Goal: Task Accomplishment & Management: Manage account settings

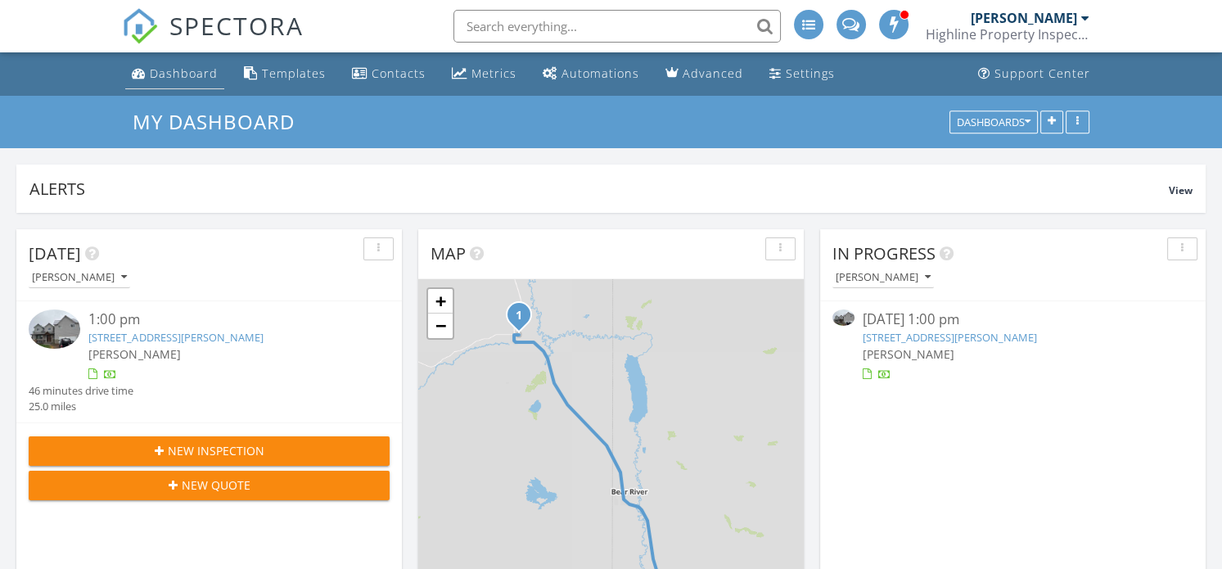
click at [191, 74] on div "Dashboard" at bounding box center [184, 73] width 68 height 16
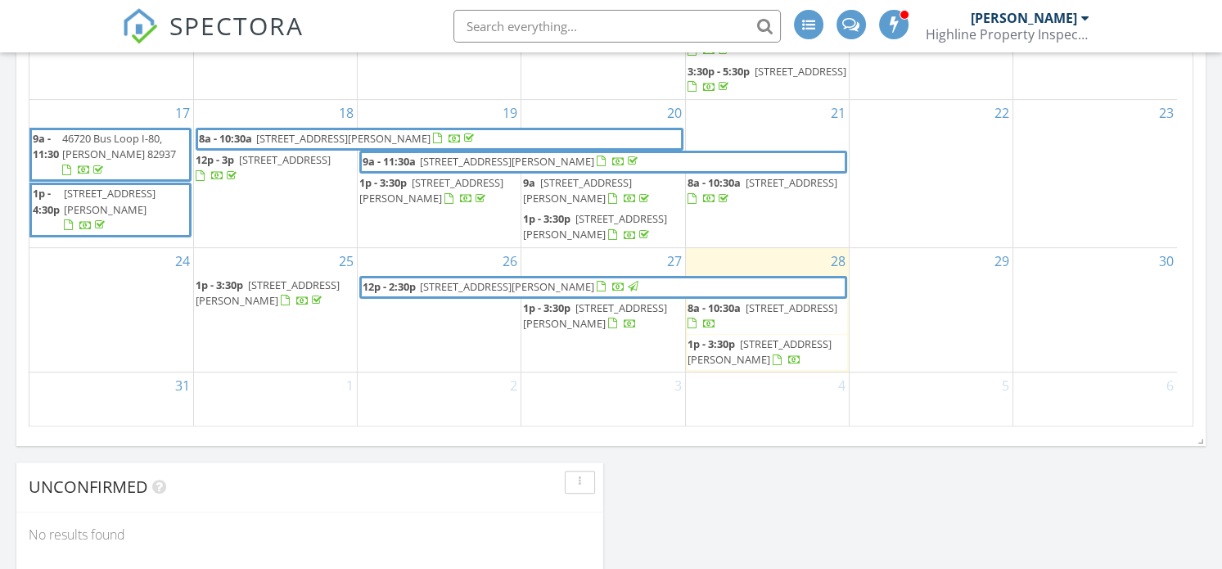
scroll to position [1125, 0]
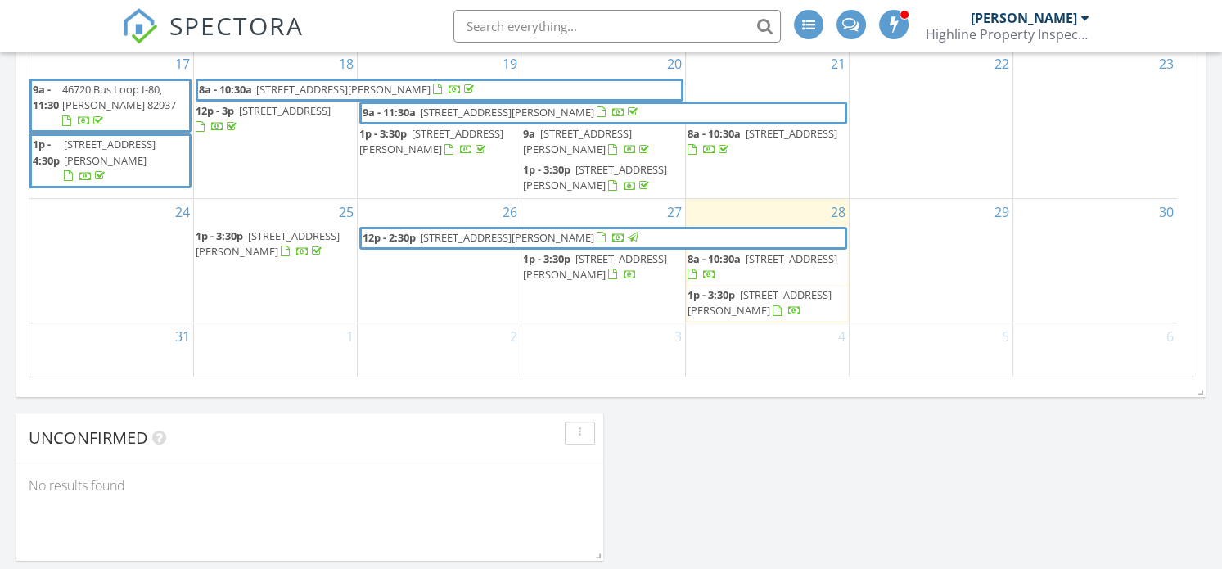
click at [245, 236] on link "1p - 3:30p 450 Smith Ave, Evanston 82930" at bounding box center [268, 243] width 144 height 30
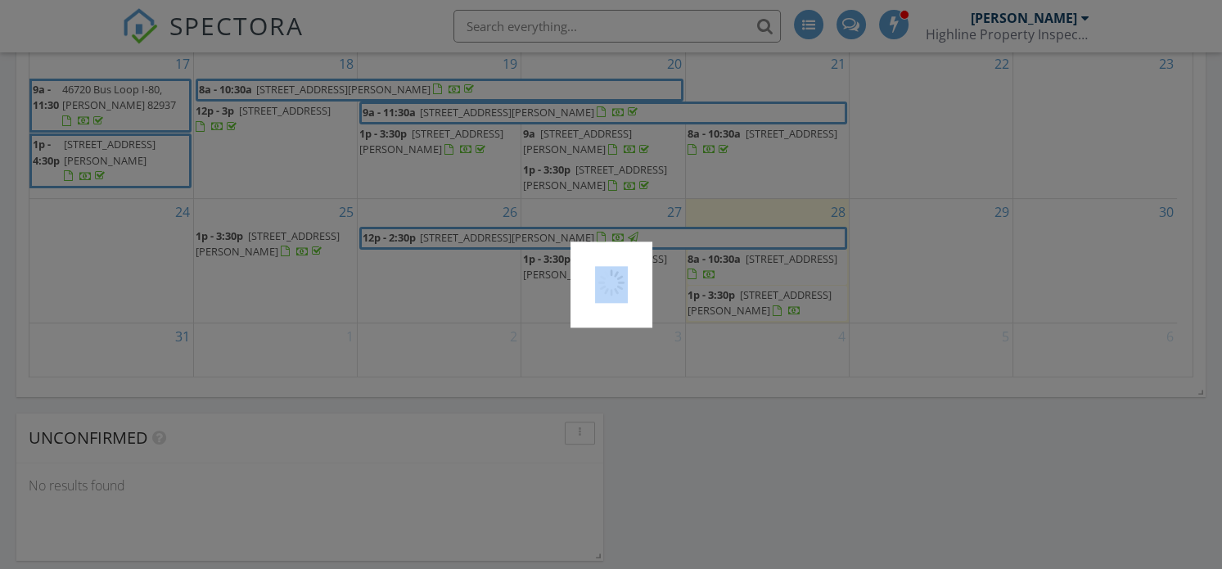
click at [245, 236] on div at bounding box center [611, 284] width 1222 height 569
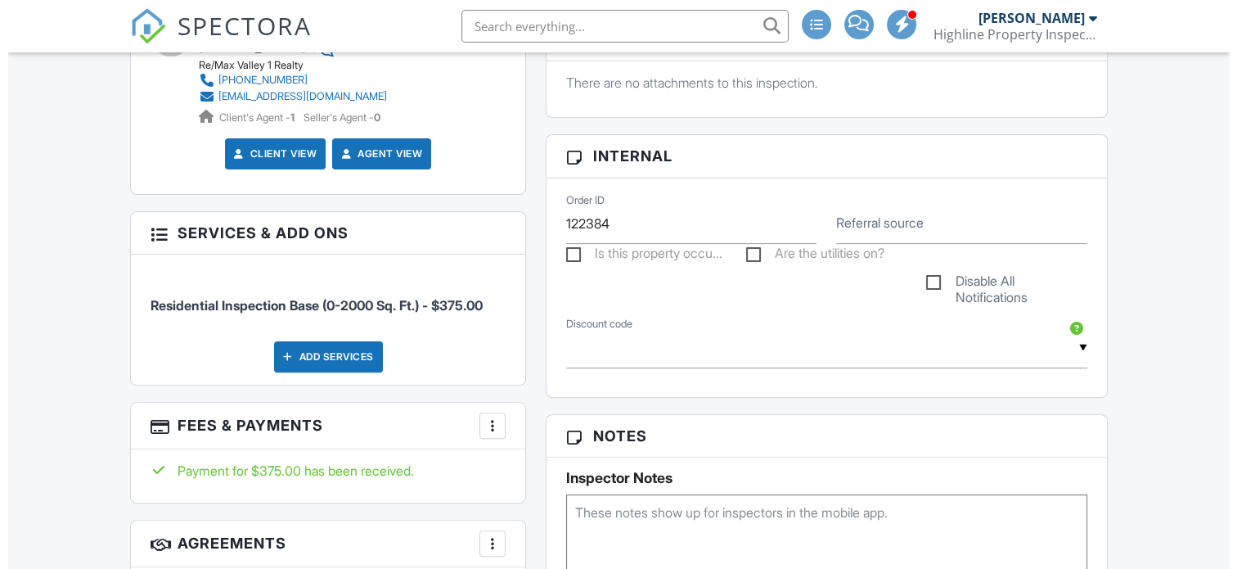
scroll to position [723, 0]
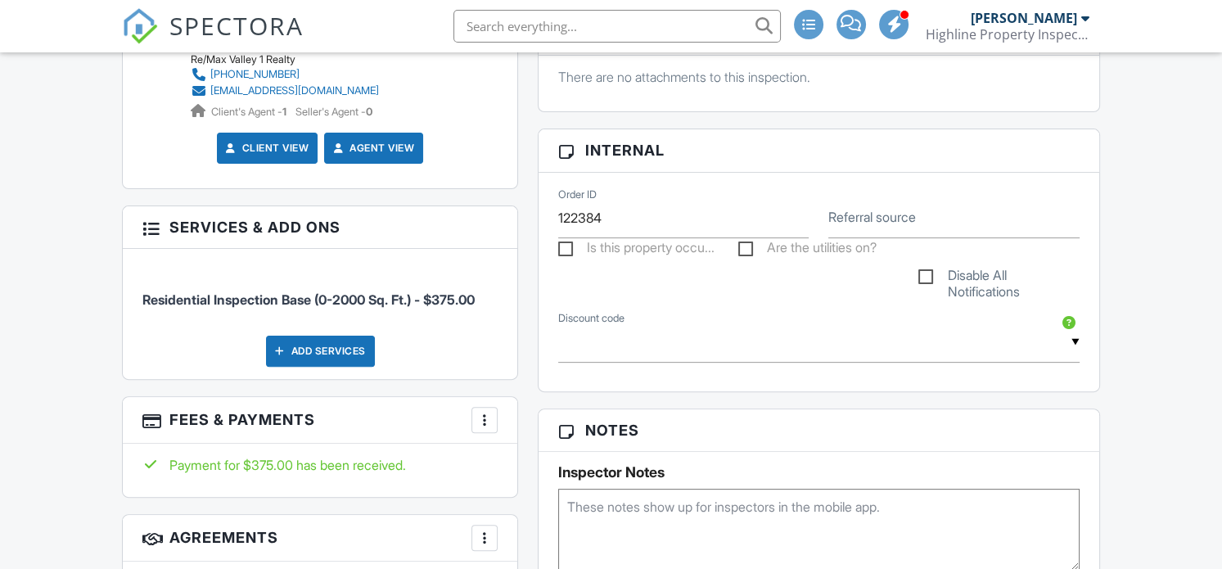
click at [330, 354] on div "Add Services" at bounding box center [320, 350] width 109 height 31
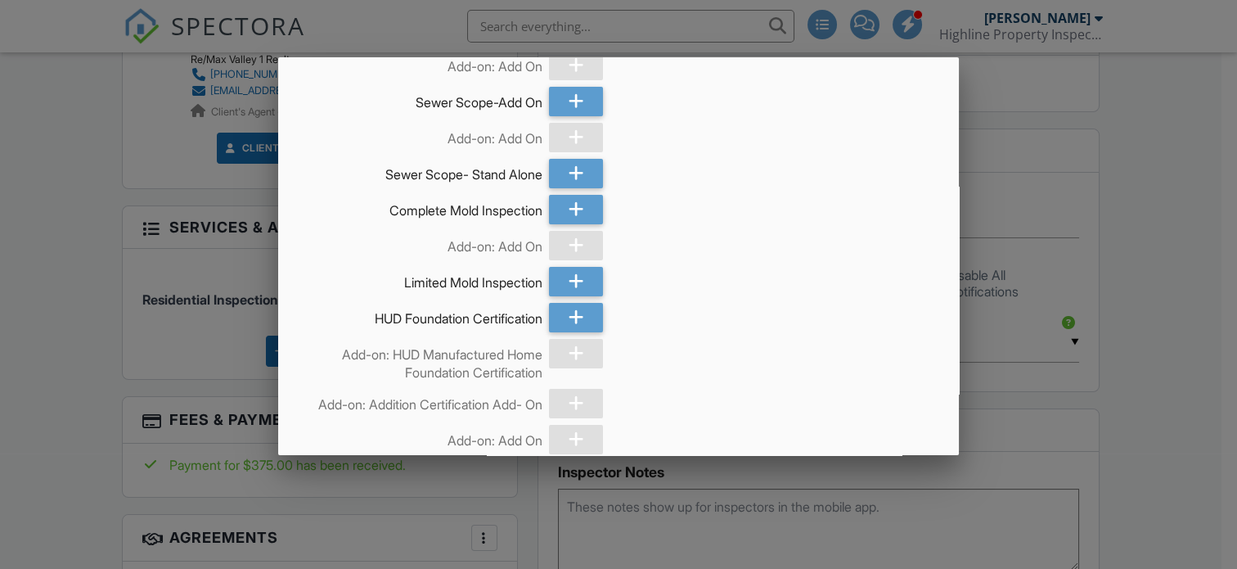
scroll to position [601, 0]
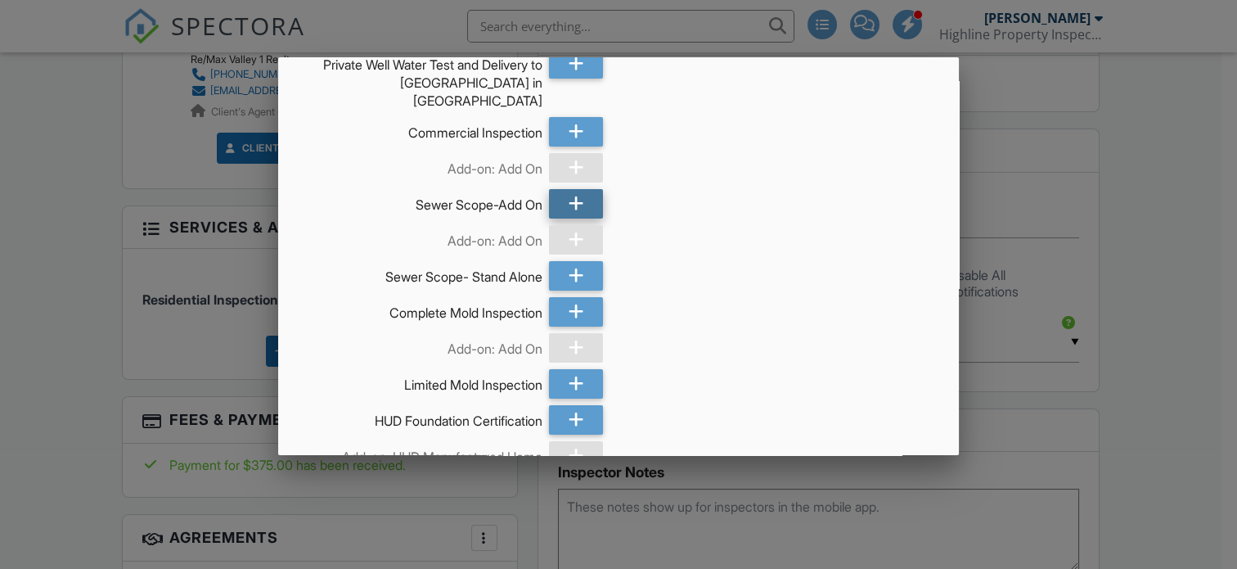
click at [569, 189] on icon at bounding box center [577, 203] width 16 height 29
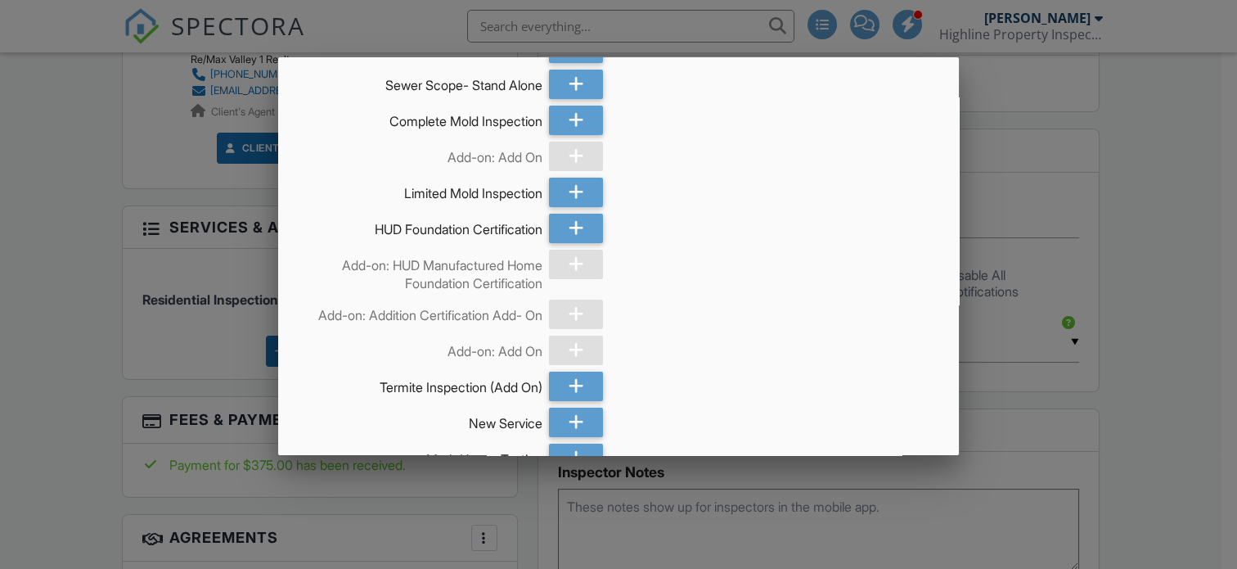
scroll to position [907, 0]
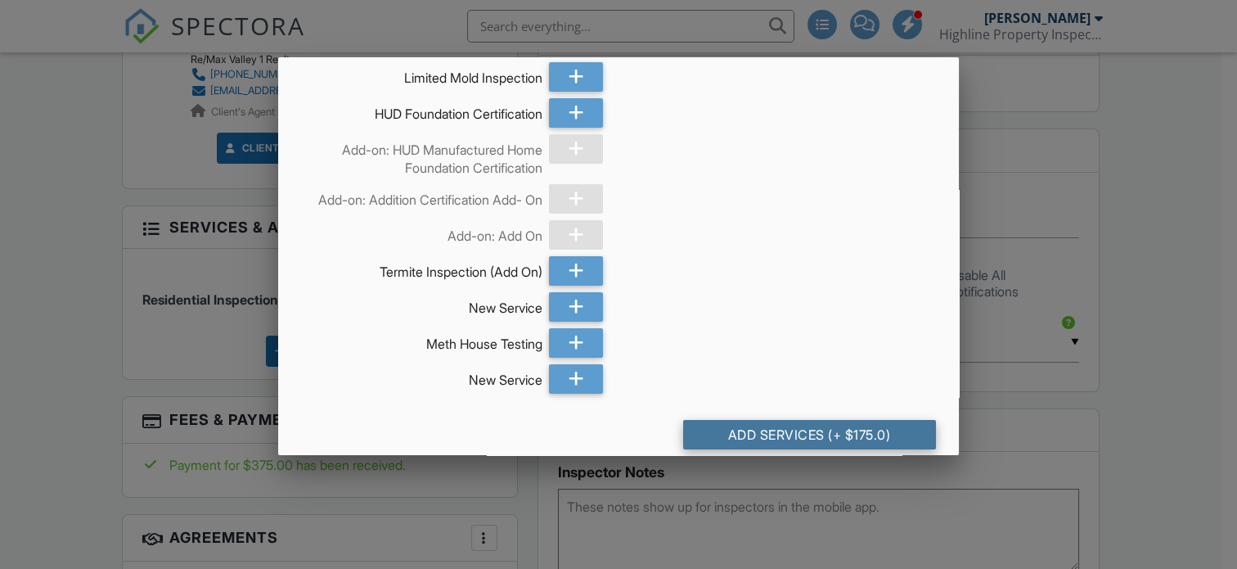
click at [780, 420] on div "Add Services (+ $175.0)" at bounding box center [809, 434] width 253 height 29
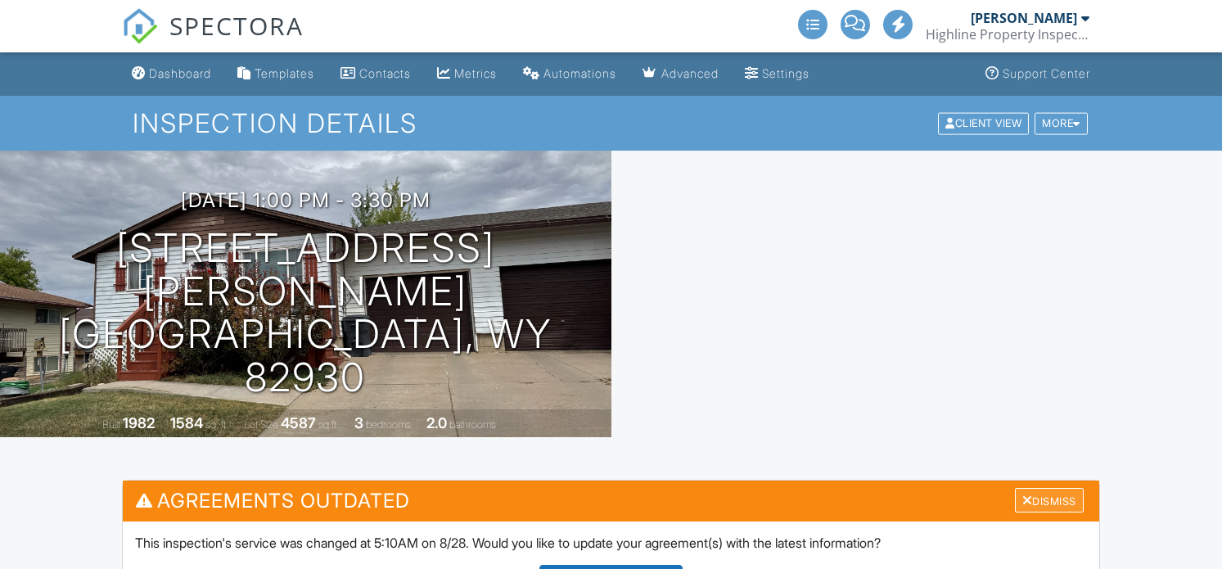
click at [1060, 506] on div "Dismiss" at bounding box center [1049, 500] width 69 height 25
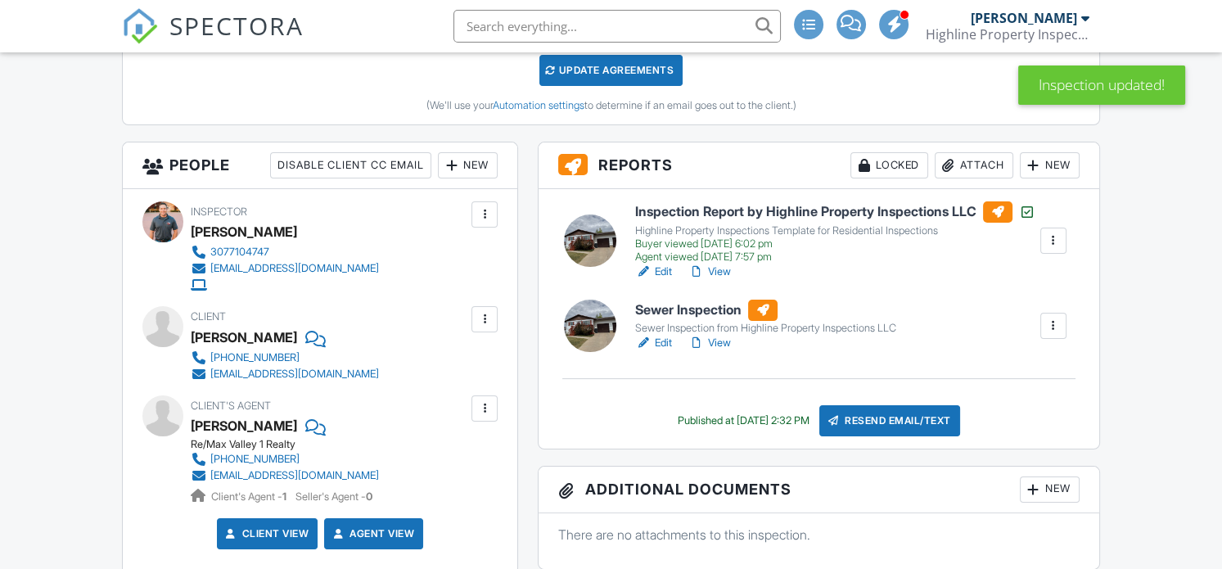
click at [651, 345] on link "Edit" at bounding box center [653, 343] width 37 height 16
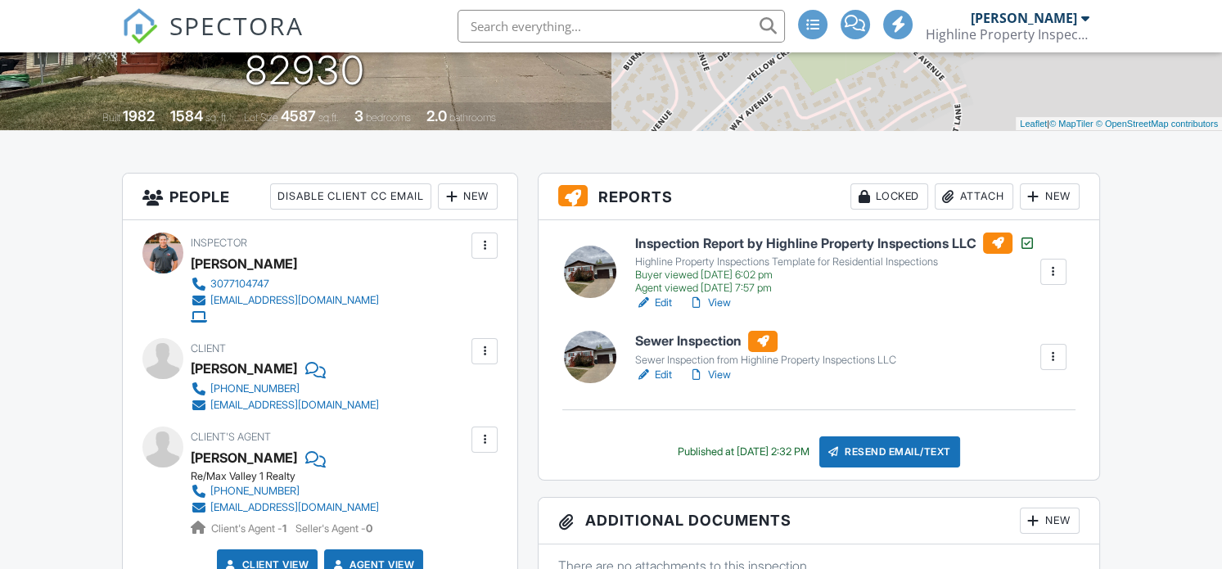
click at [1055, 362] on div at bounding box center [1053, 357] width 16 height 16
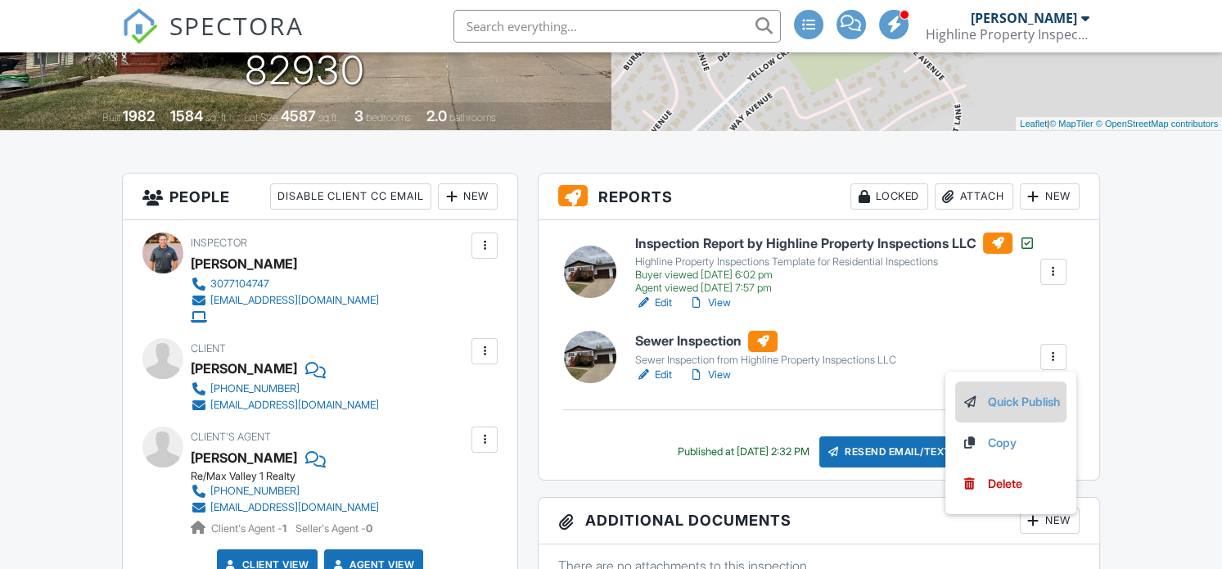
click at [1012, 418] on li "Quick Publish" at bounding box center [1010, 401] width 111 height 41
click at [1051, 365] on div at bounding box center [1053, 357] width 16 height 16
click at [996, 411] on link "Quick Publish" at bounding box center [1010, 402] width 98 height 18
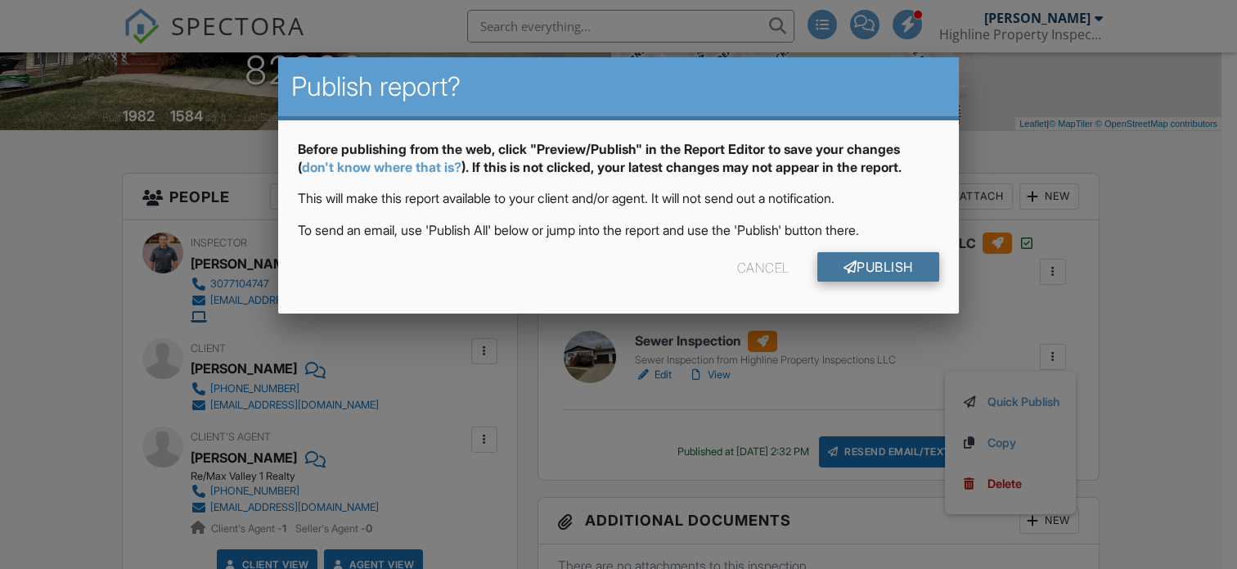
click at [880, 272] on link "Publish" at bounding box center [878, 266] width 122 height 29
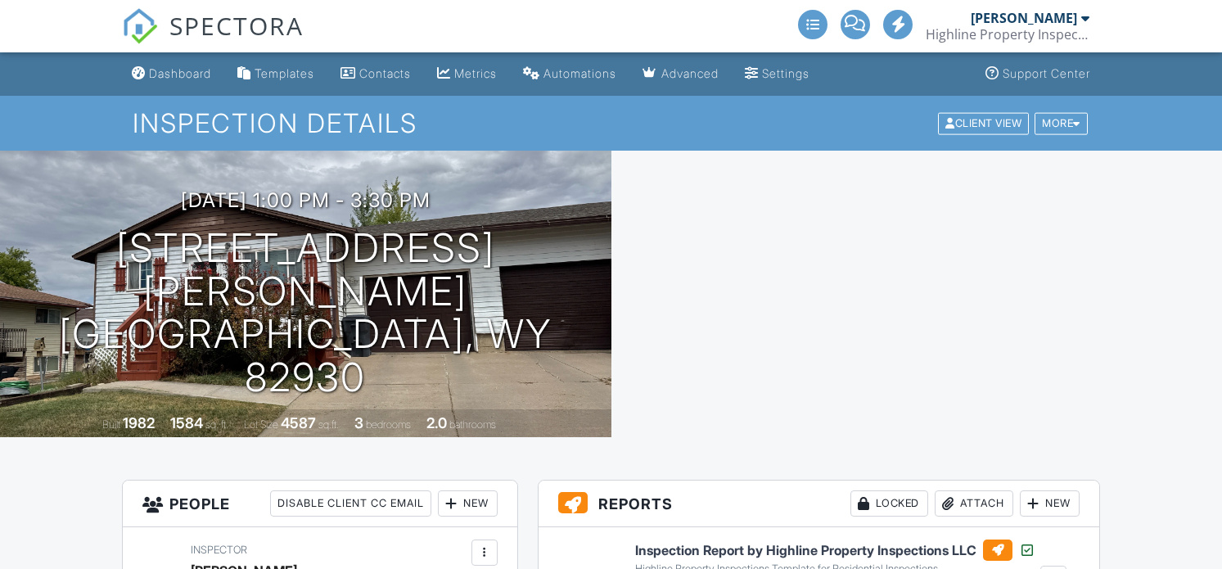
click at [884, 490] on div "Locked" at bounding box center [889, 503] width 78 height 26
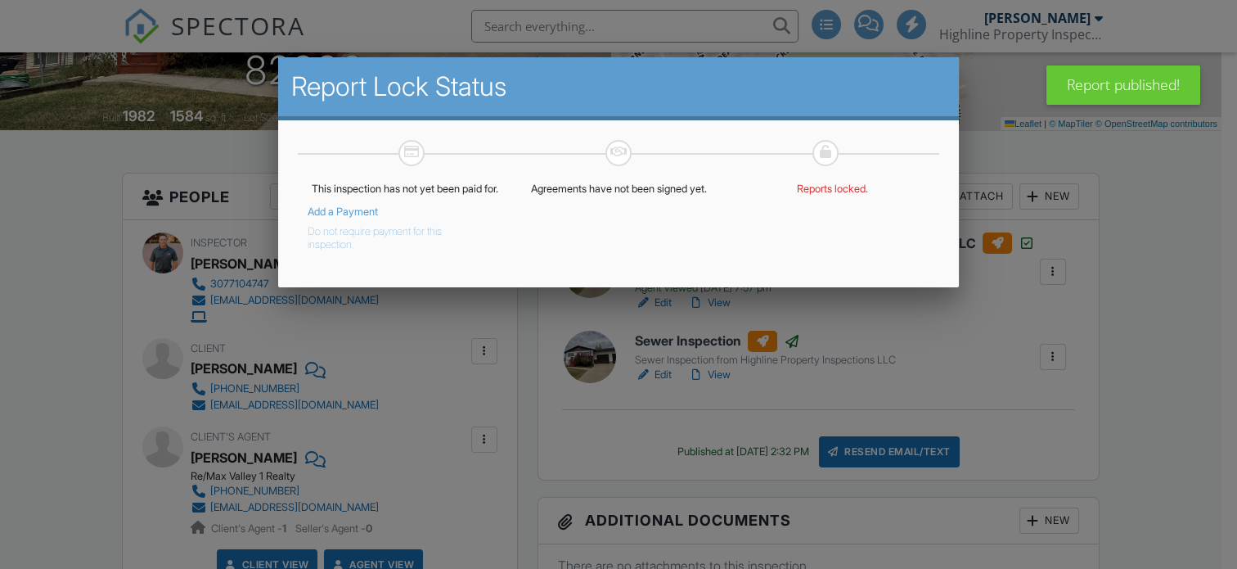
click at [328, 250] on button "Do not require payment for this inspection." at bounding box center [392, 234] width 169 height 33
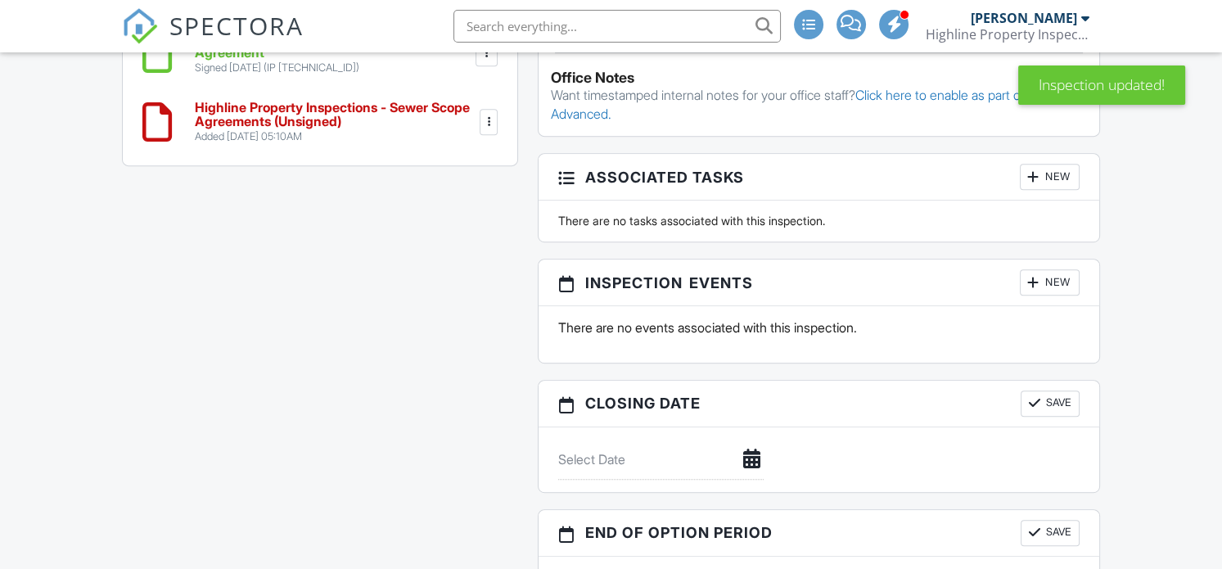
scroll to position [1022, 0]
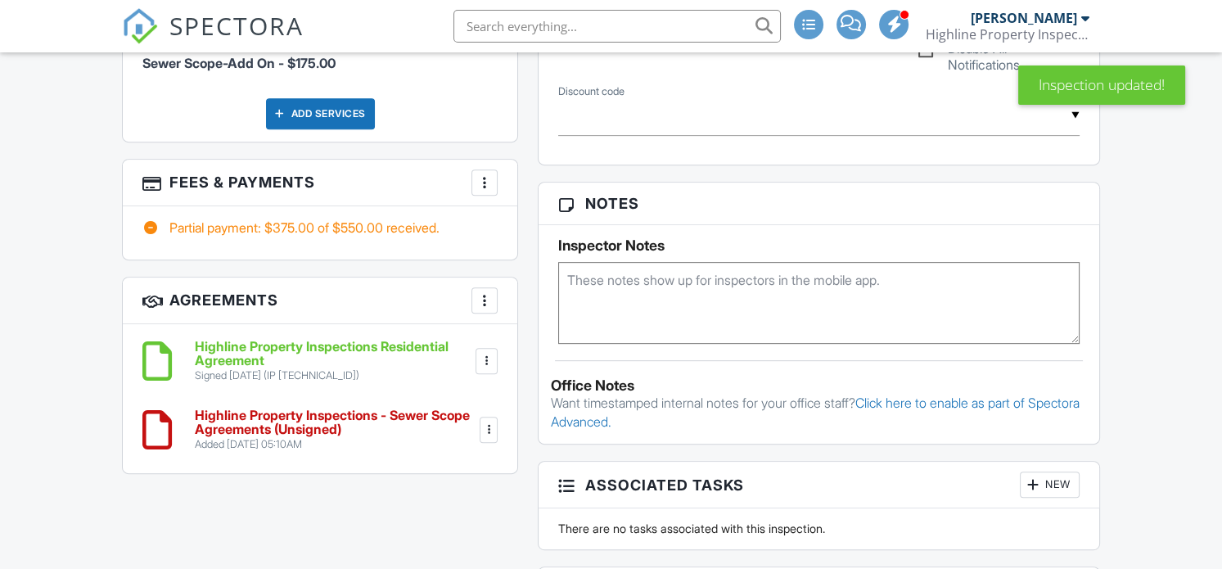
click at [488, 187] on div at bounding box center [484, 182] width 16 height 16
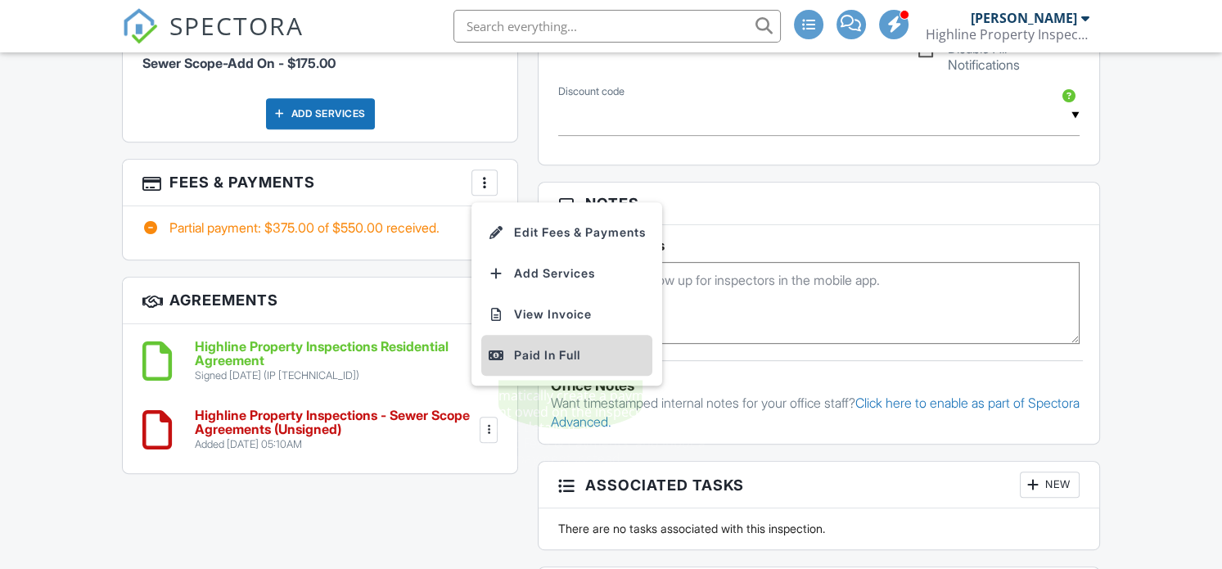
click at [542, 355] on div "Paid In Full" at bounding box center [567, 355] width 158 height 20
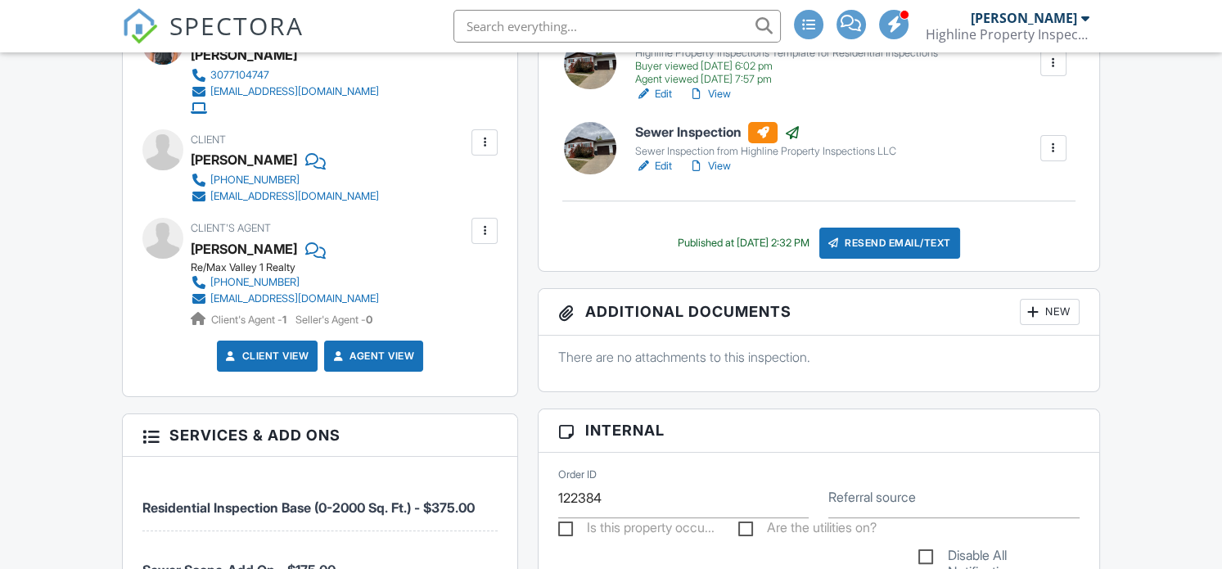
scroll to position [716, 0]
